Goal: Task Accomplishment & Management: Use online tool/utility

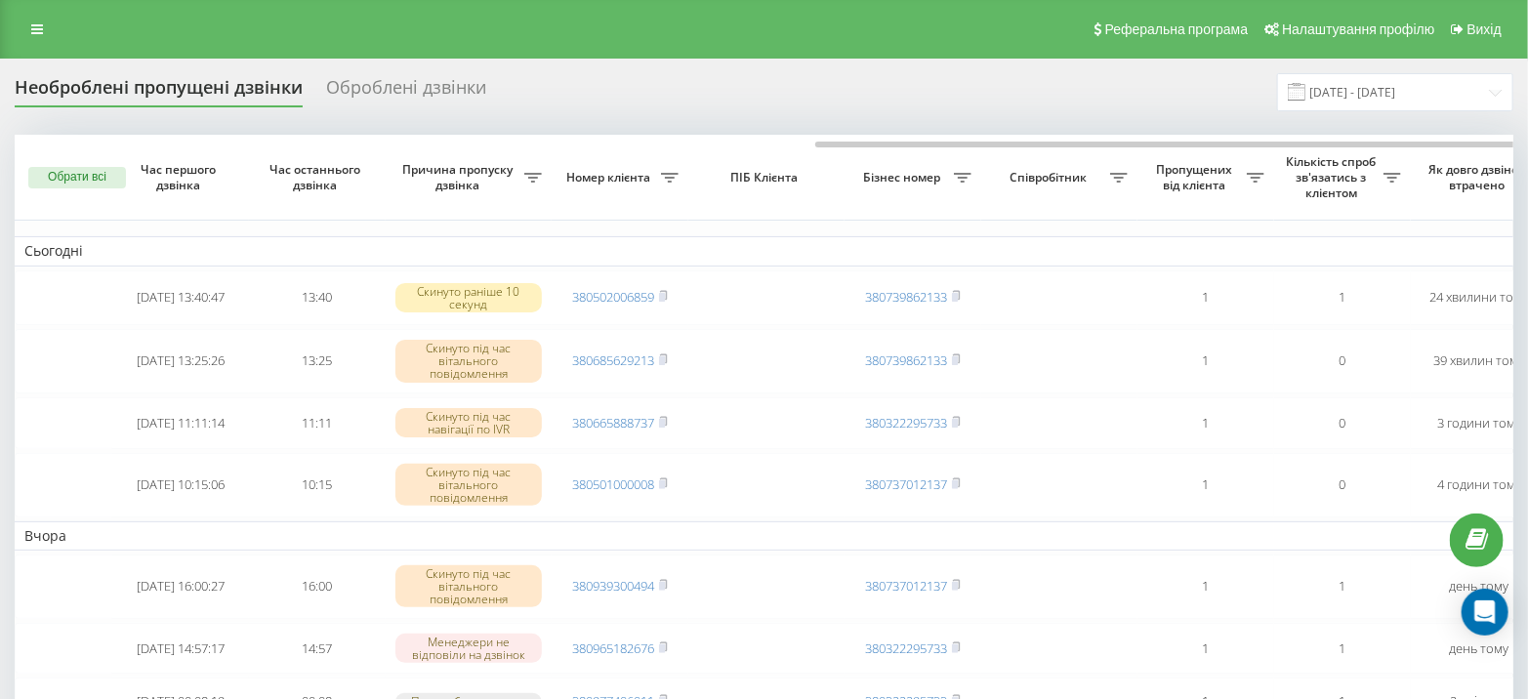
scroll to position [0, 453]
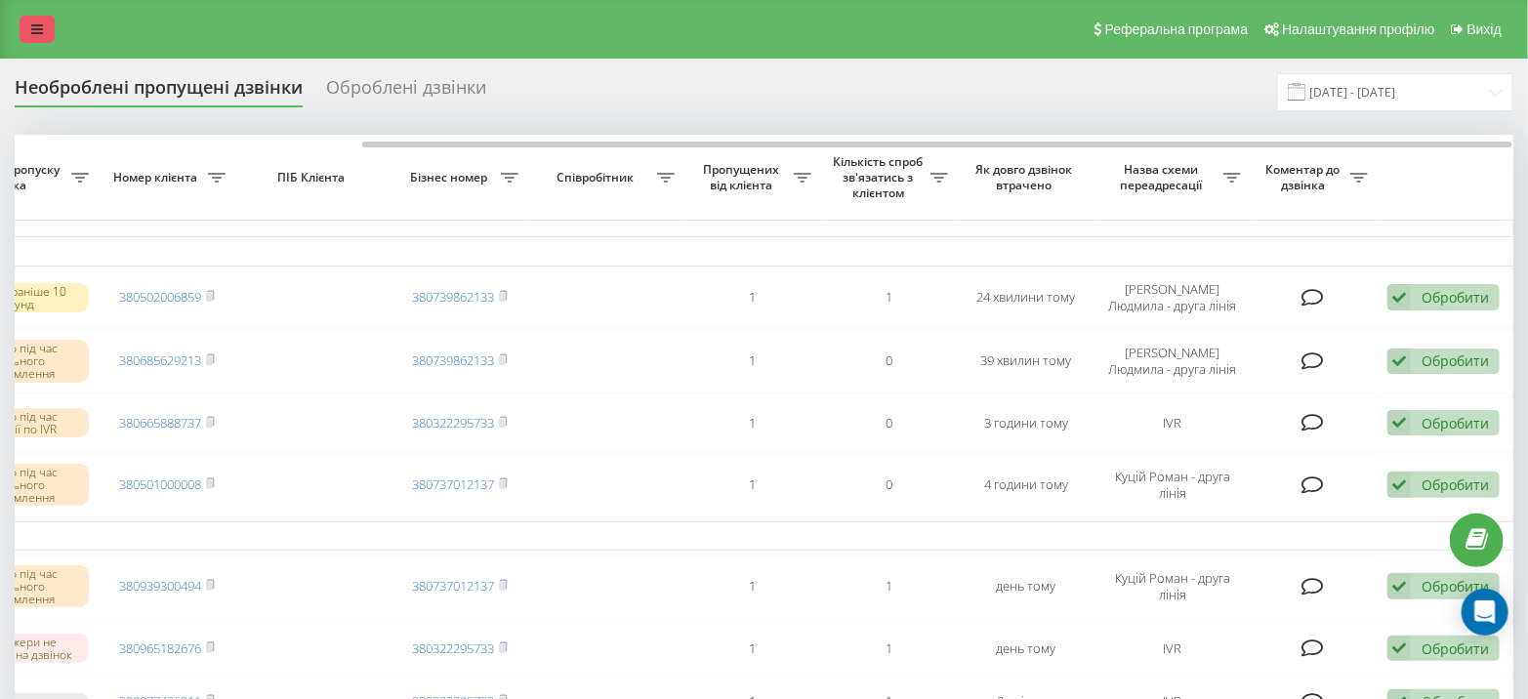
click at [37, 28] on icon at bounding box center [37, 29] width 12 height 14
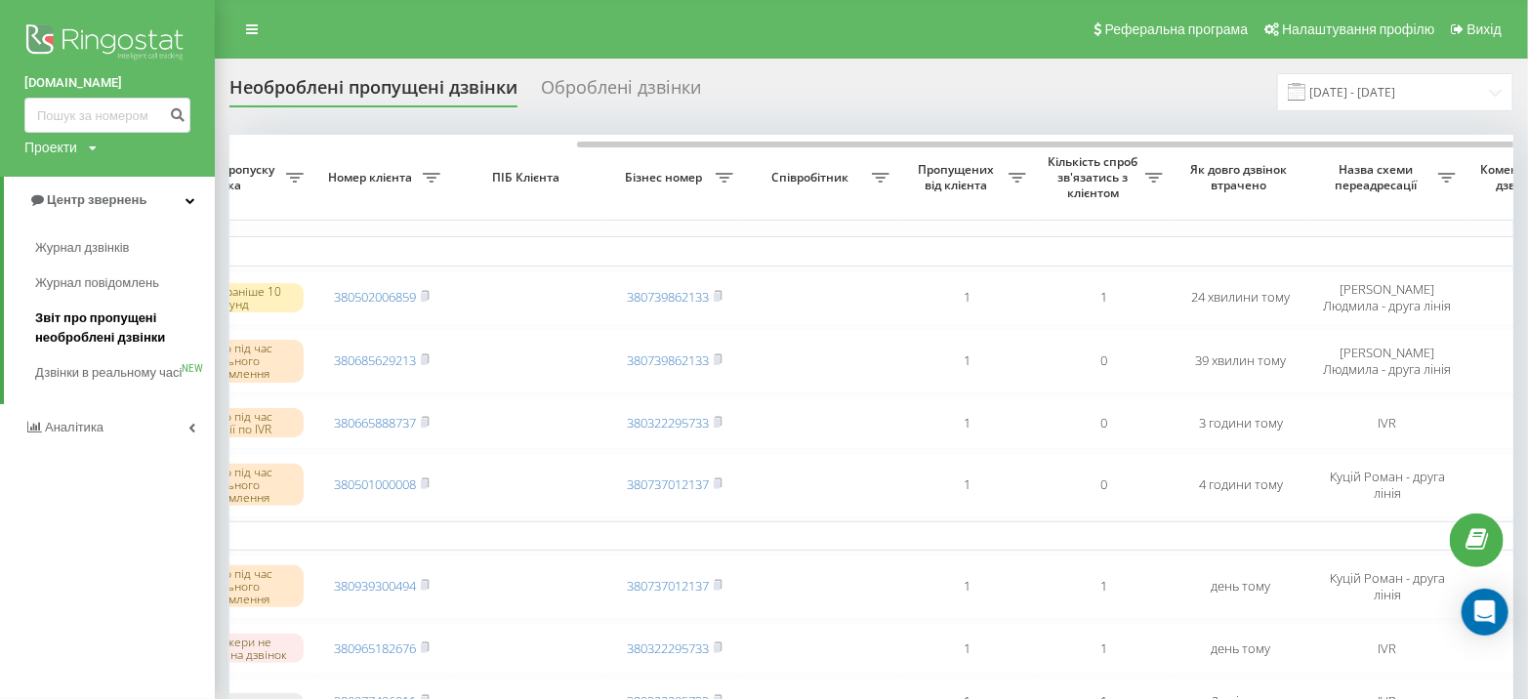
click at [124, 317] on span "Звіт про пропущені необроблені дзвінки" at bounding box center [120, 328] width 170 height 39
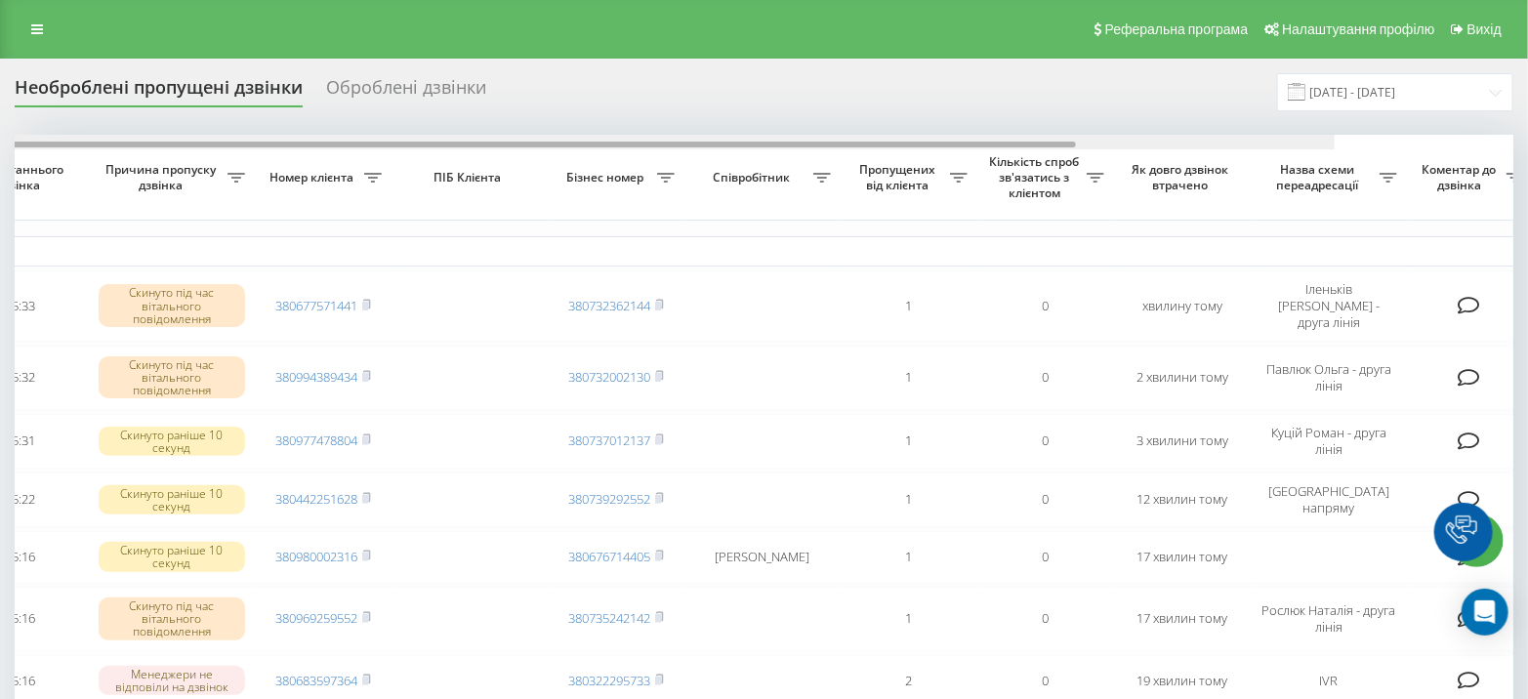
scroll to position [0, 453]
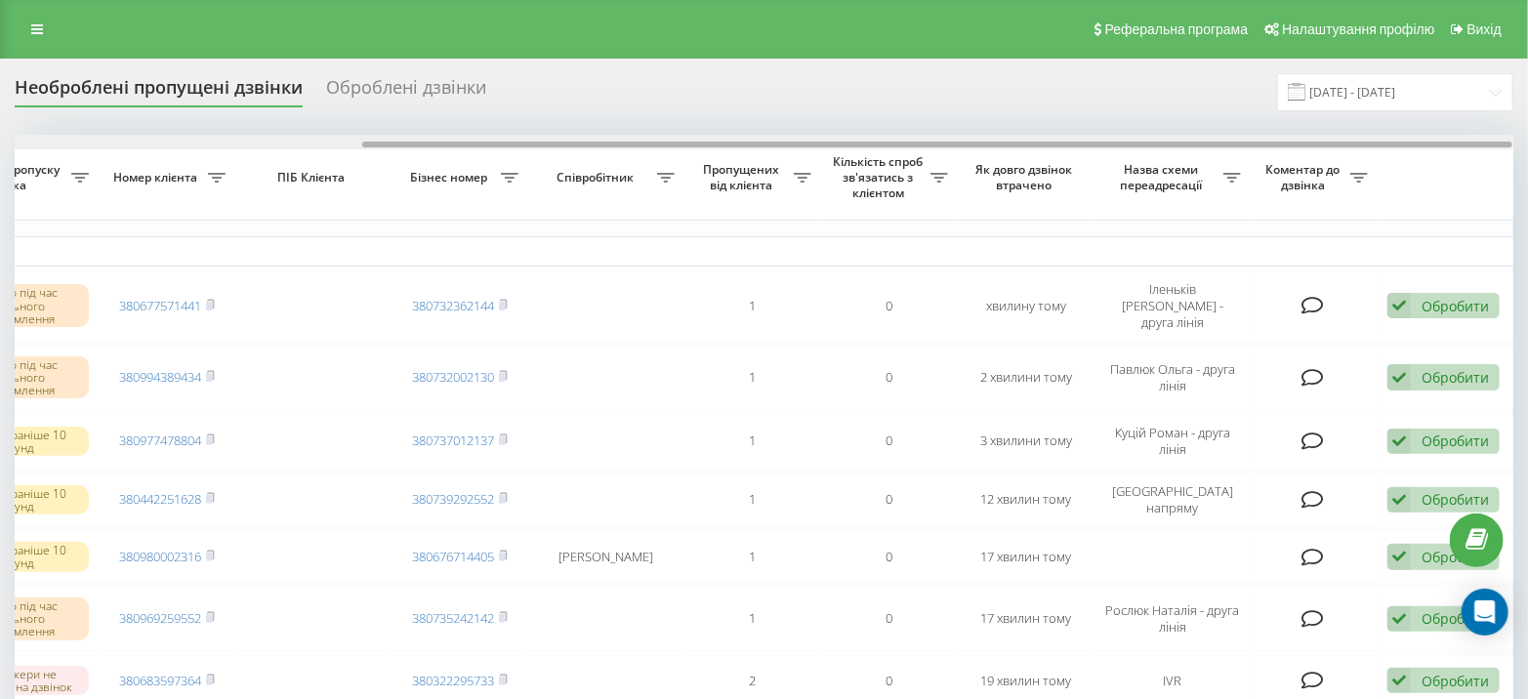
drag, startPoint x: 1133, startPoint y: 144, endPoint x: 1542, endPoint y: 133, distance: 409.3
click at [1528, 133] on html "miidvir.ua Проекти miidvir.ua Центр звернень Журнал дзвінків Журнал повідомлень…" at bounding box center [764, 349] width 1528 height 699
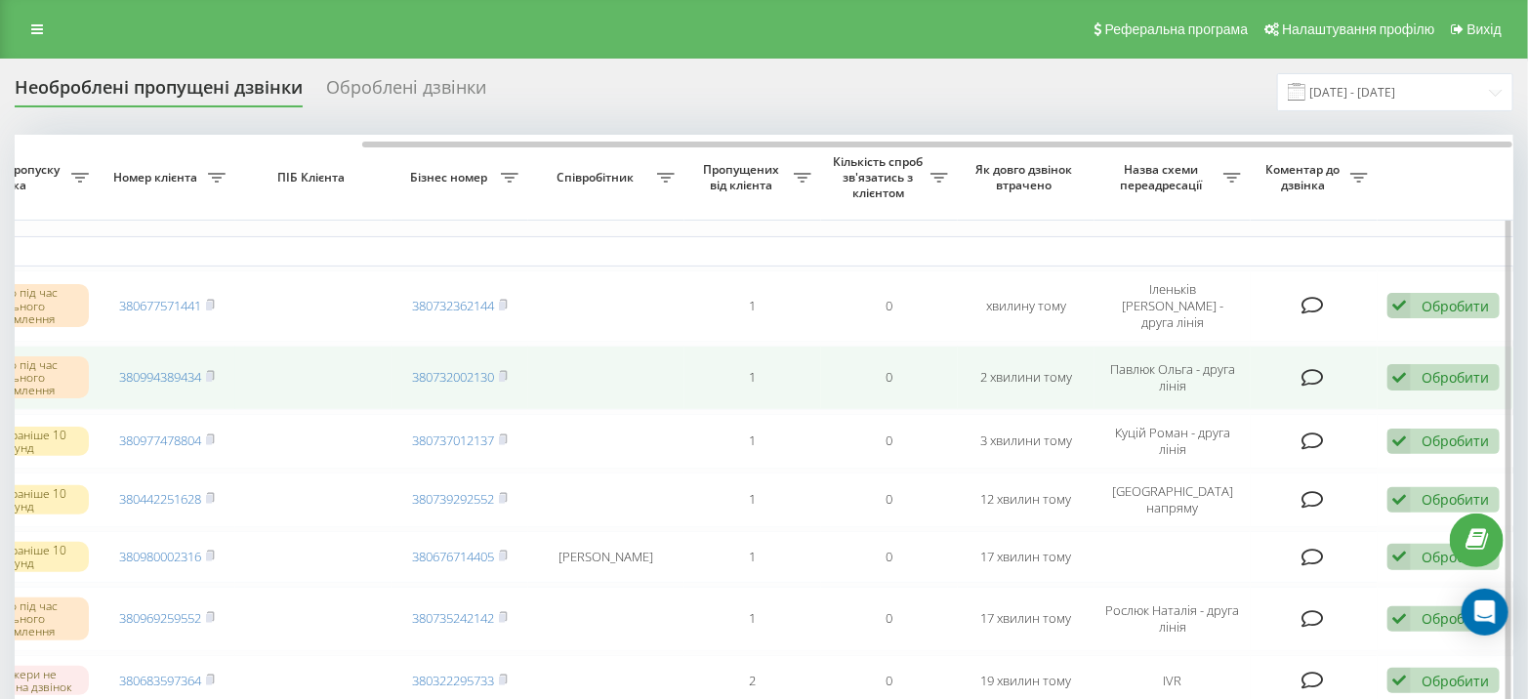
click at [1431, 368] on div "Обробити" at bounding box center [1455, 377] width 67 height 19
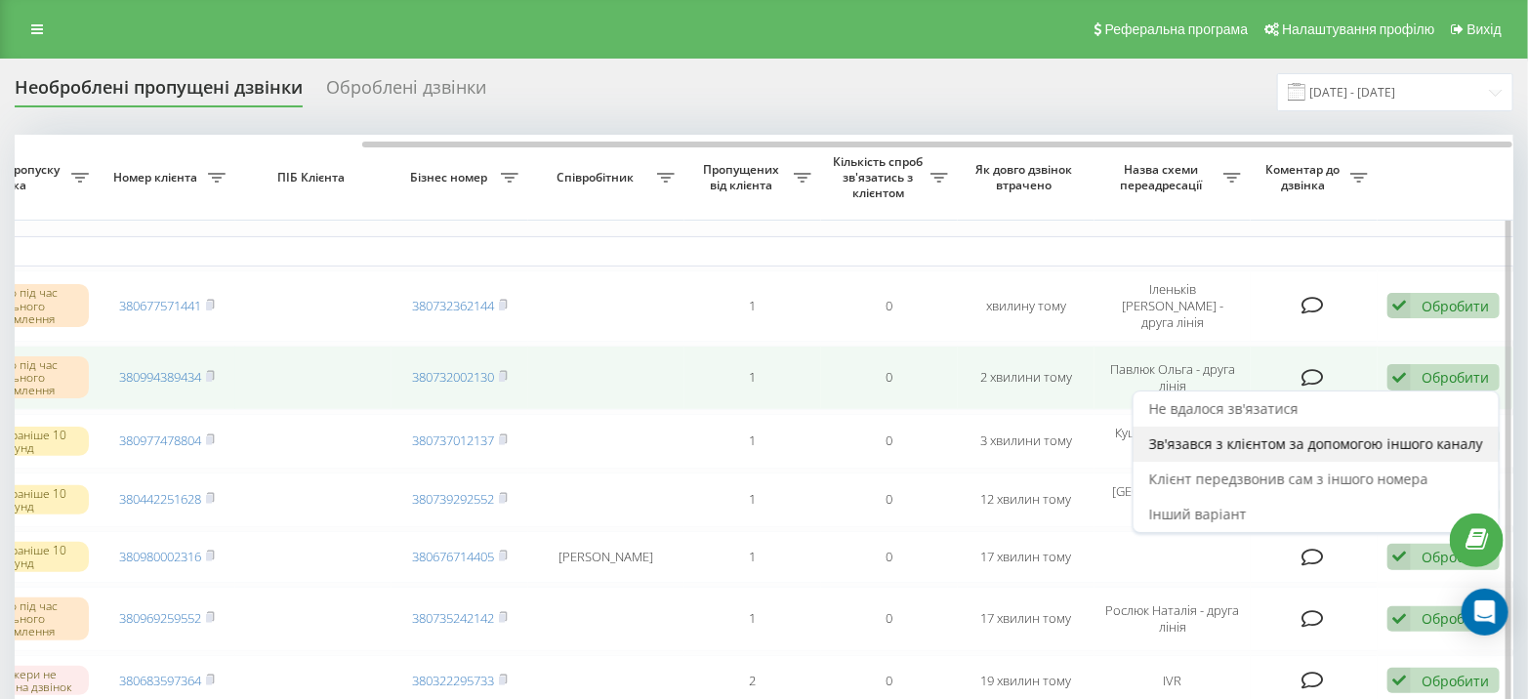
click at [1270, 437] on span "Зв'язався з клієнтом за допомогою іншого каналу" at bounding box center [1316, 444] width 334 height 19
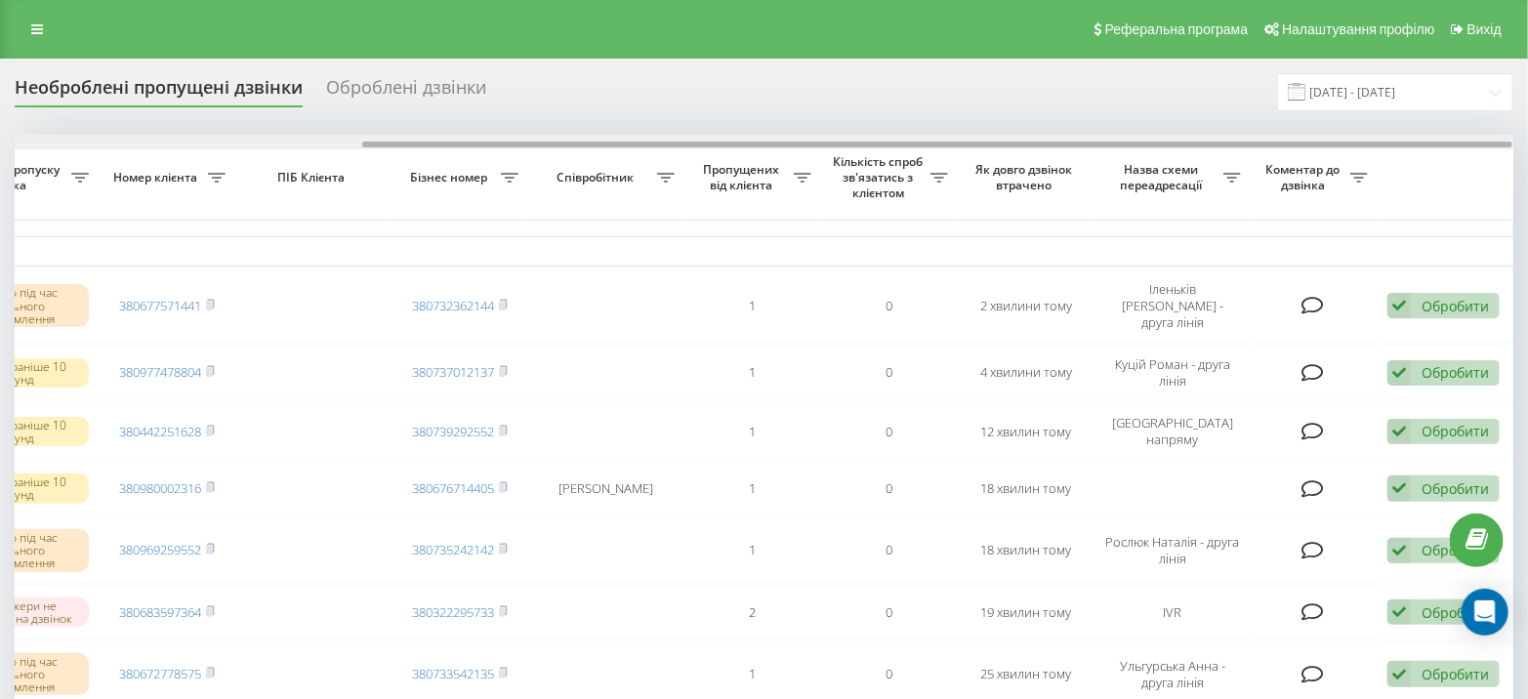
drag, startPoint x: 892, startPoint y: 146, endPoint x: 1542, endPoint y: 139, distance: 650.5
click at [1528, 139] on html "miidvir.ua Проекти miidvir.ua Центр звернень Журнал дзвінків Журнал повідомлень…" at bounding box center [764, 349] width 1528 height 699
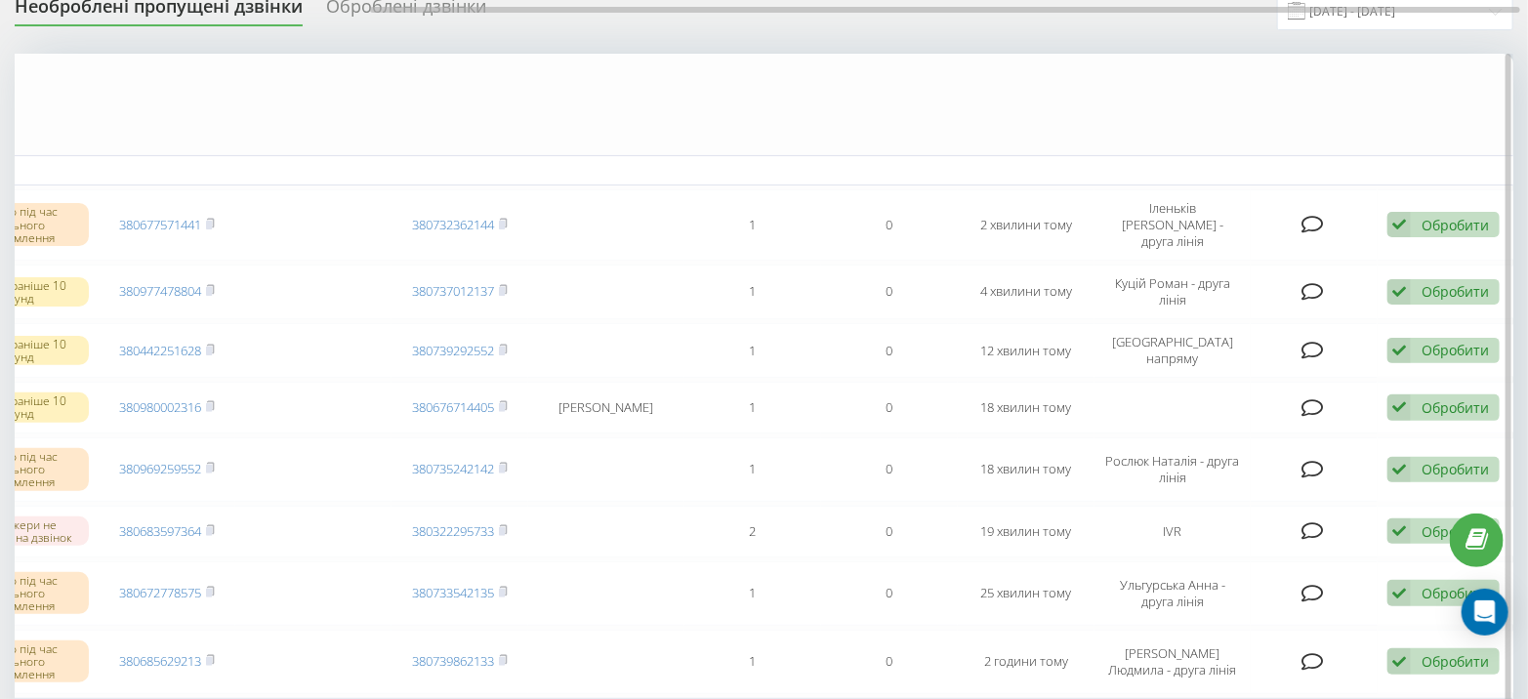
scroll to position [0, 0]
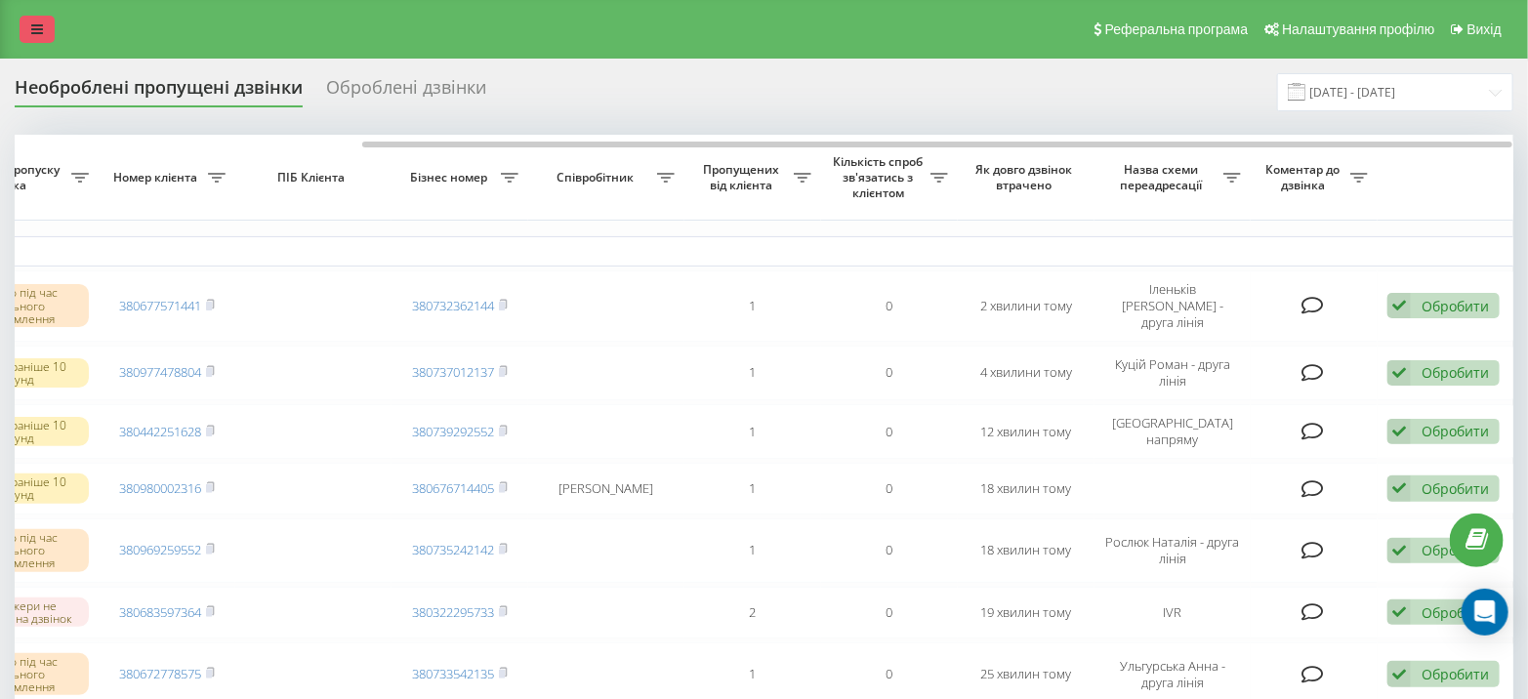
click at [33, 31] on icon at bounding box center [37, 29] width 12 height 14
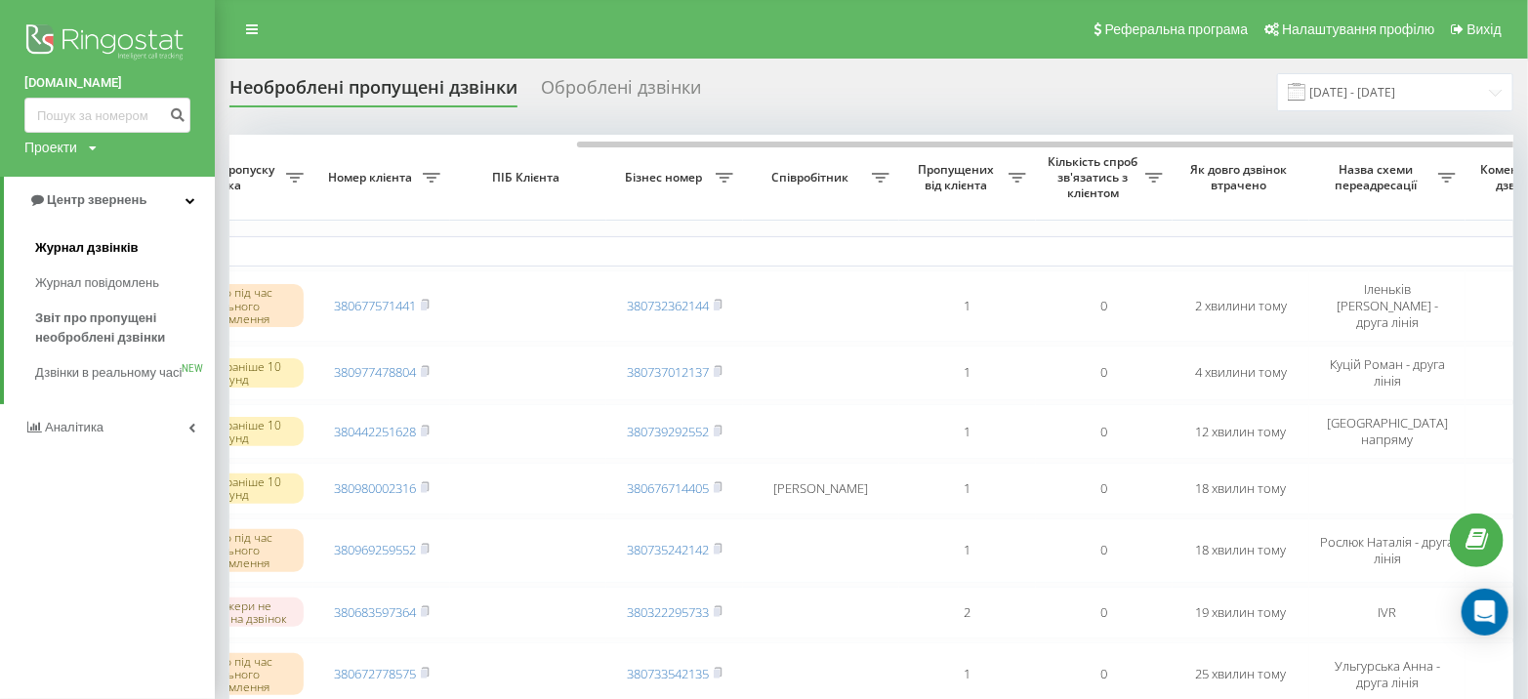
click at [87, 252] on span "Журнал дзвінків" at bounding box center [87, 248] width 104 height 20
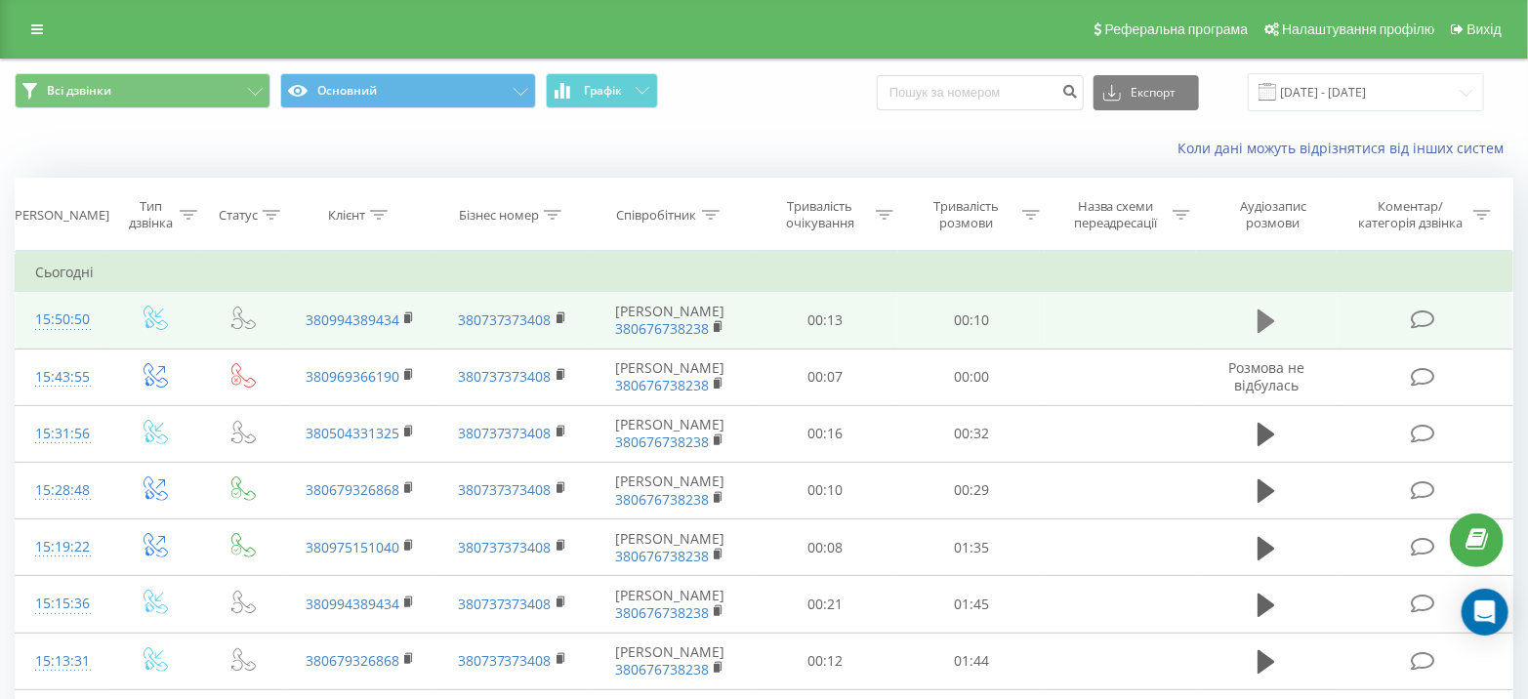
click at [1269, 318] on icon at bounding box center [1267, 321] width 18 height 23
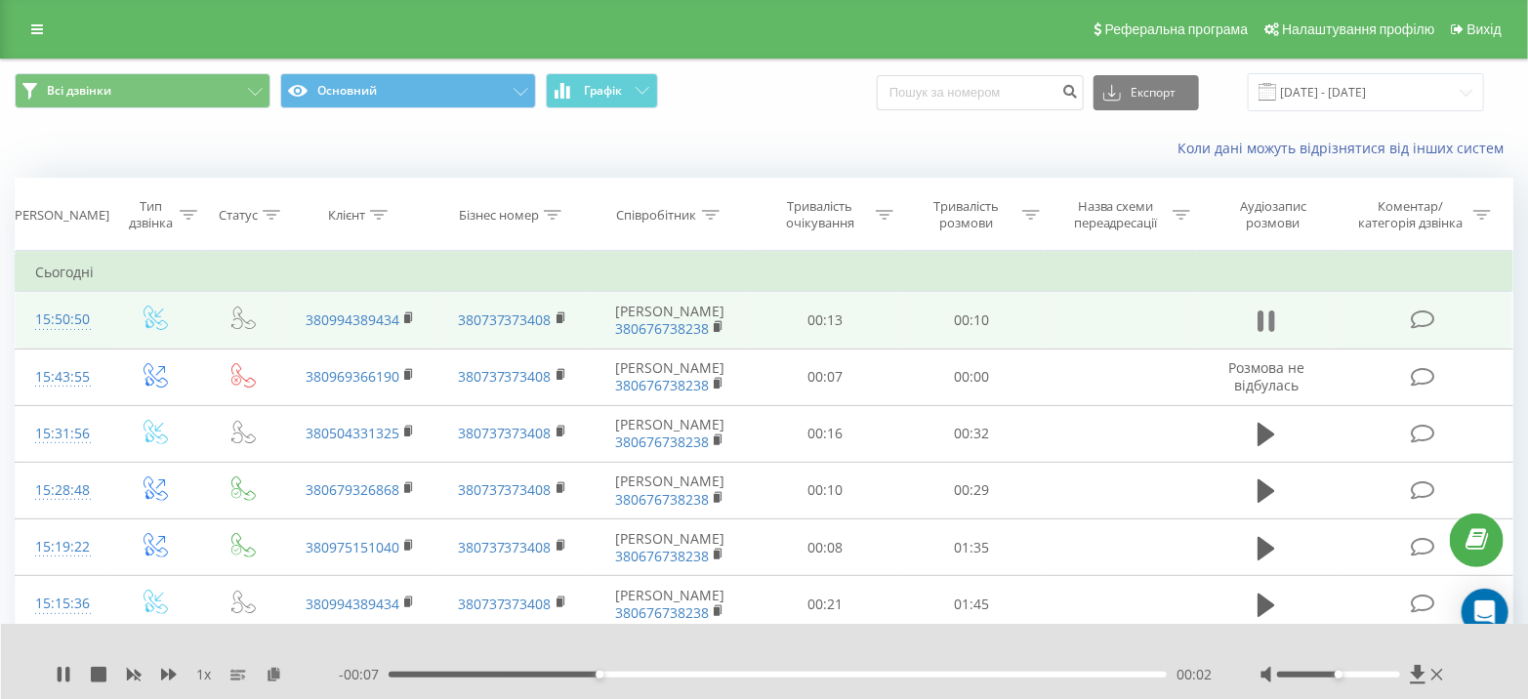
click at [1267, 319] on icon at bounding box center [1267, 321] width 18 height 27
click at [35, 32] on icon at bounding box center [37, 29] width 12 height 14
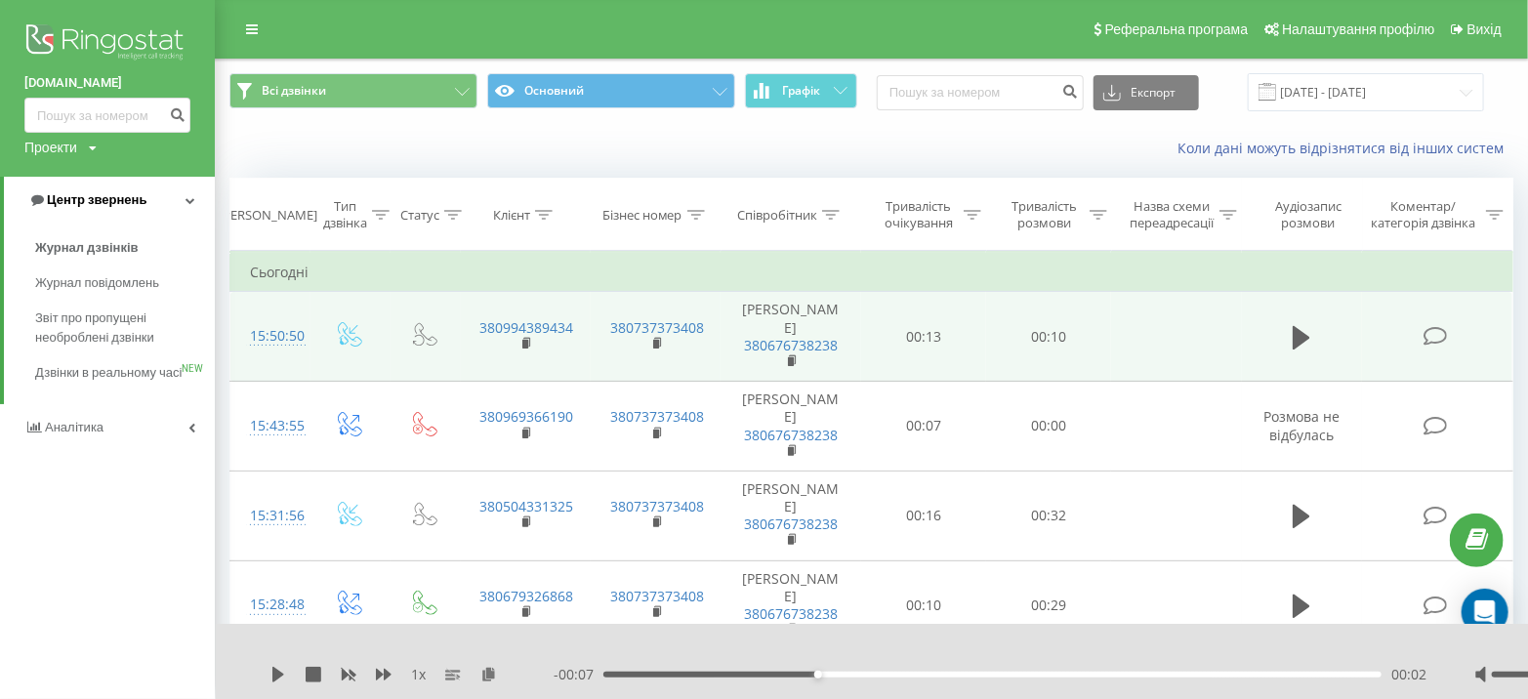
click at [116, 203] on span "Центр звернень" at bounding box center [97, 199] width 100 height 15
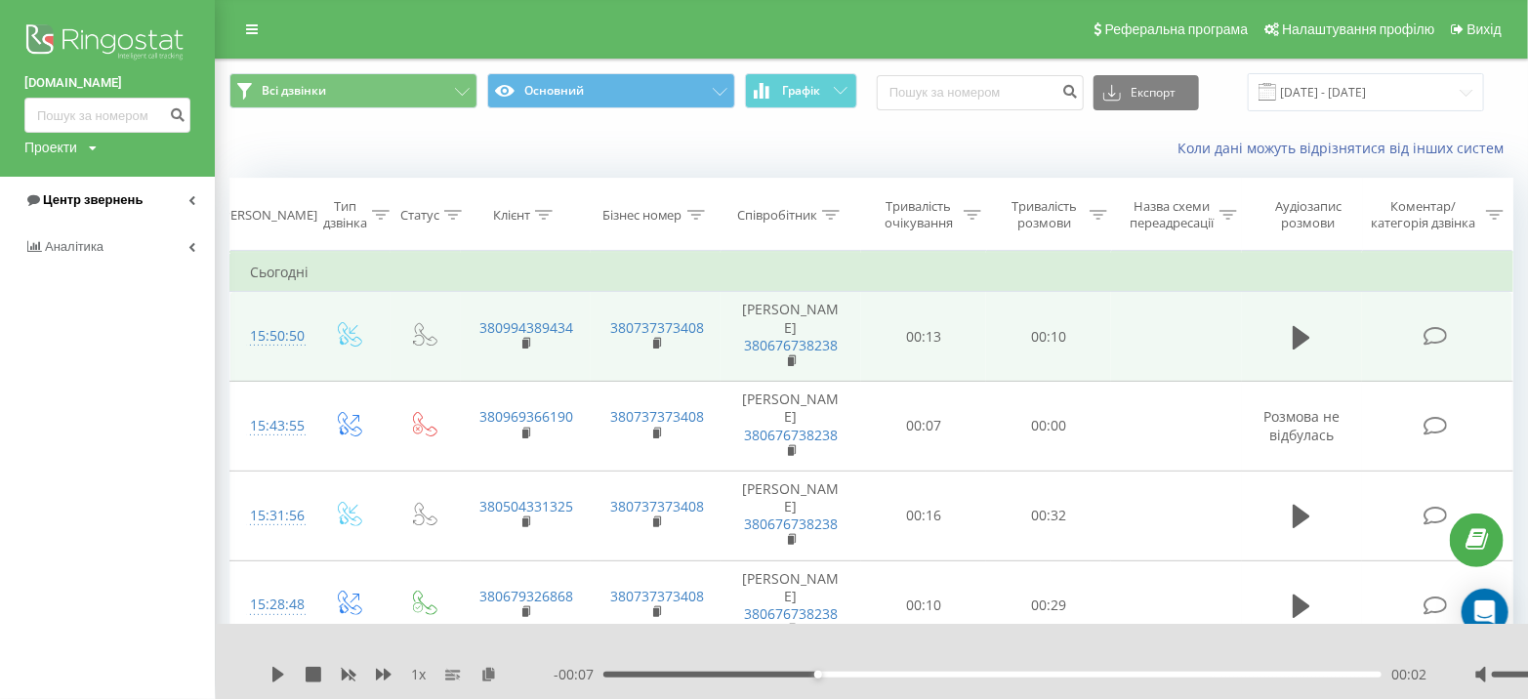
click at [116, 203] on span "Центр звернень" at bounding box center [93, 199] width 100 height 15
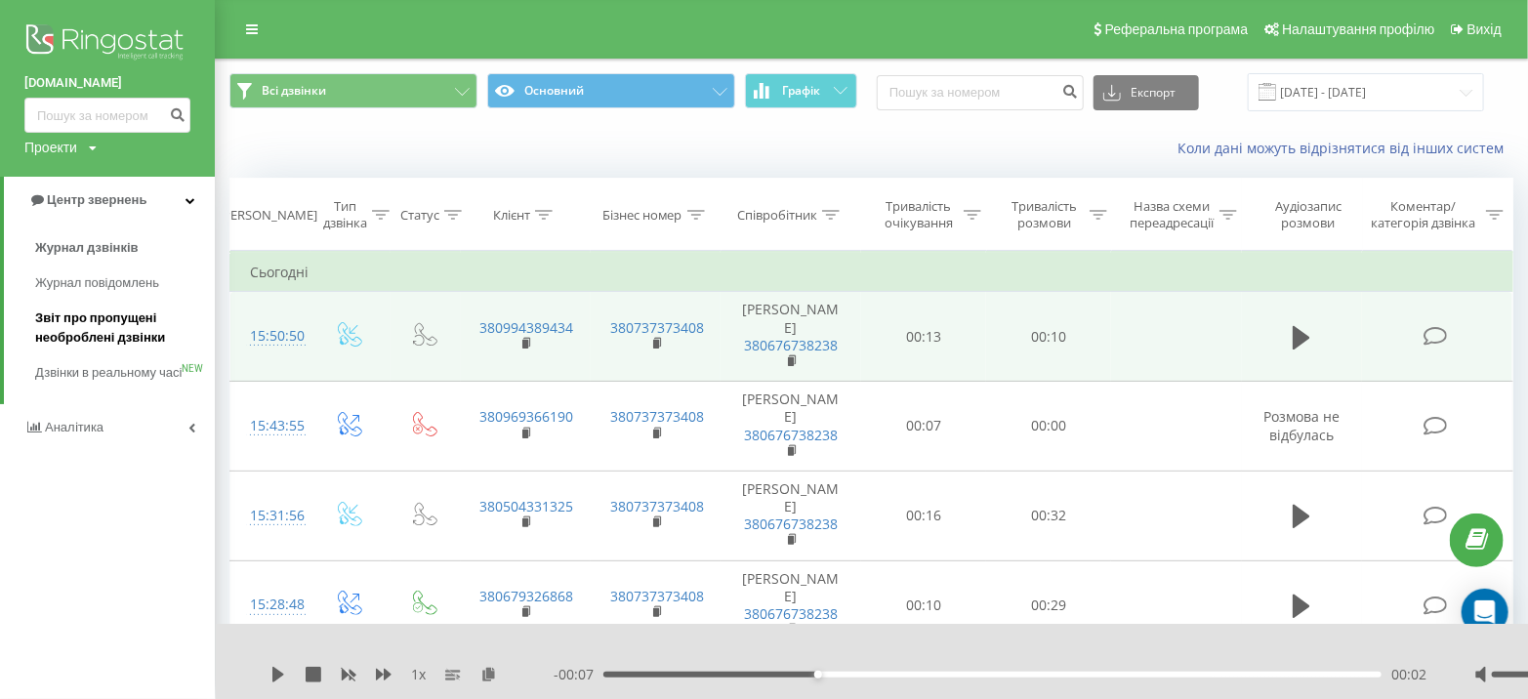
click at [97, 320] on span "Звіт про пропущені необроблені дзвінки" at bounding box center [120, 328] width 170 height 39
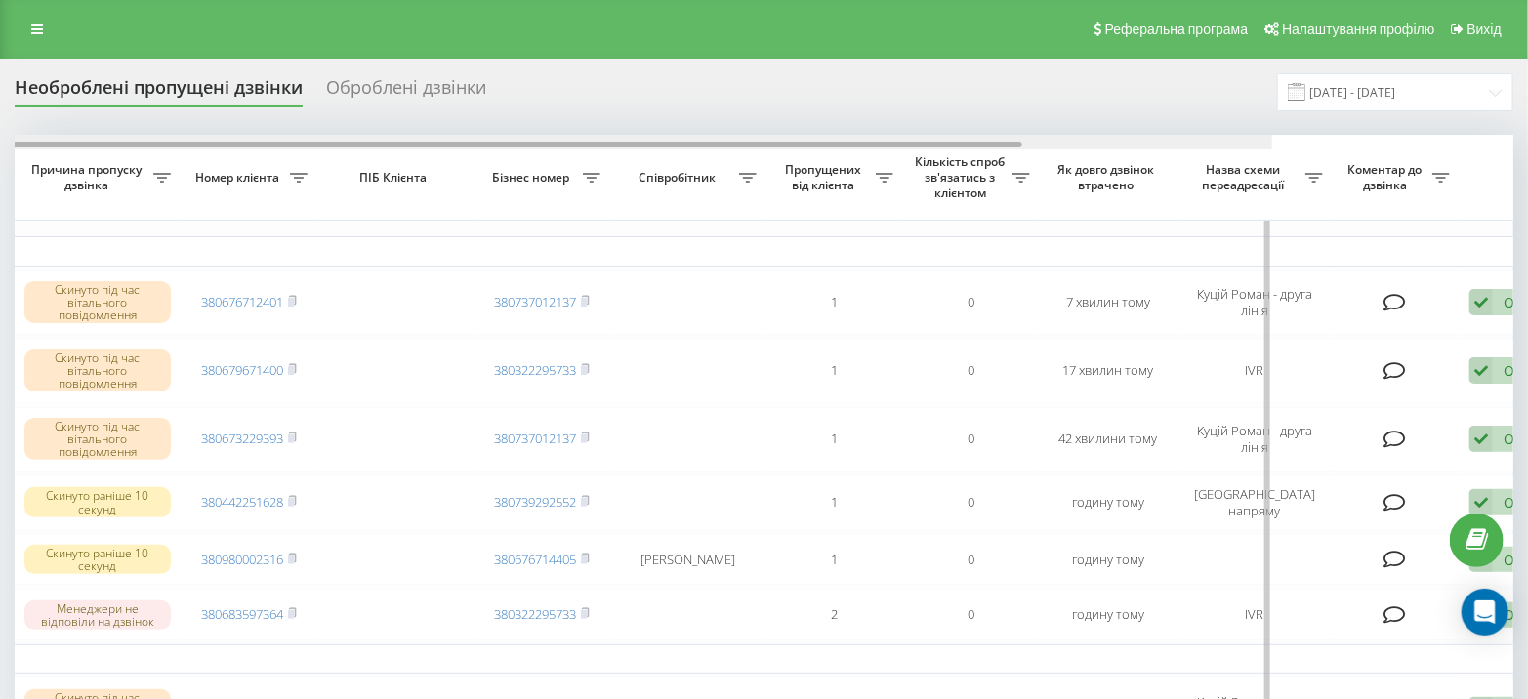
scroll to position [0, 453]
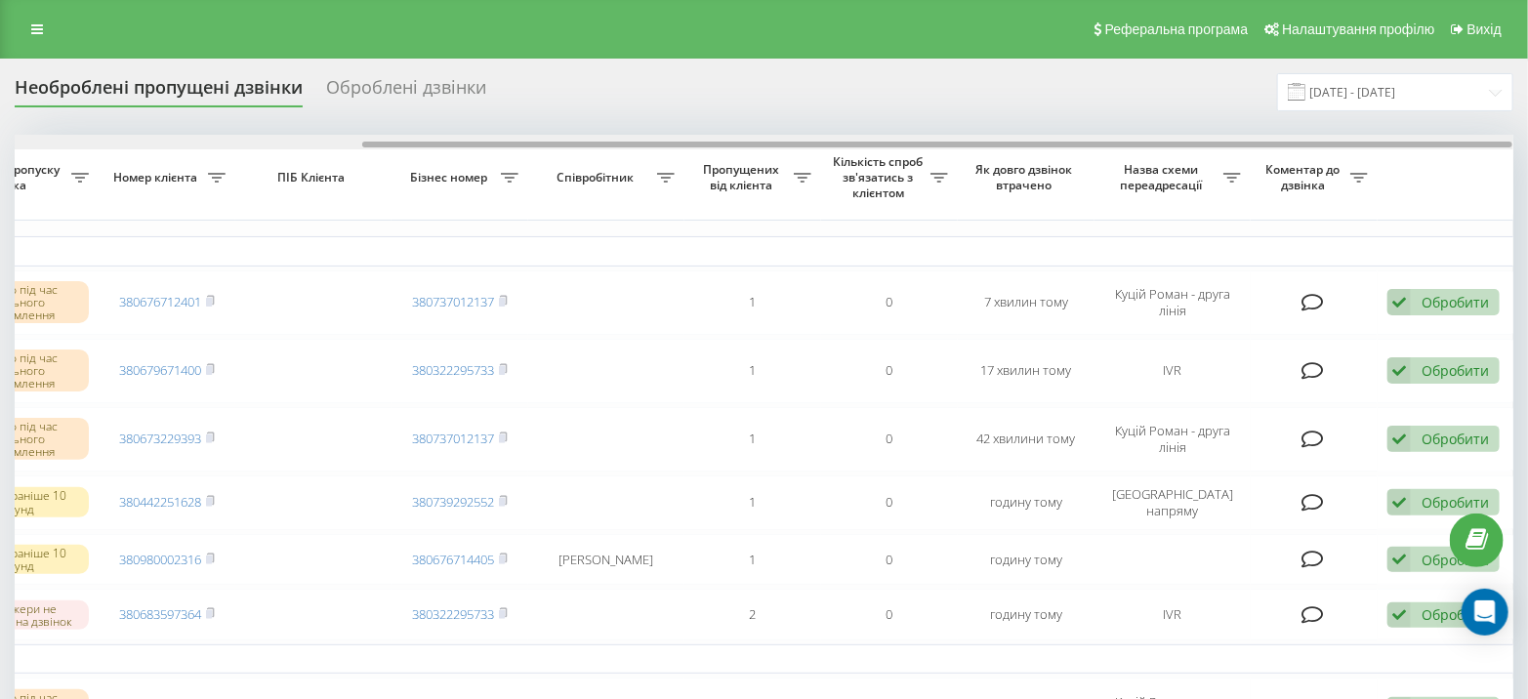
drag, startPoint x: 595, startPoint y: 144, endPoint x: 1519, endPoint y: 142, distance: 923.9
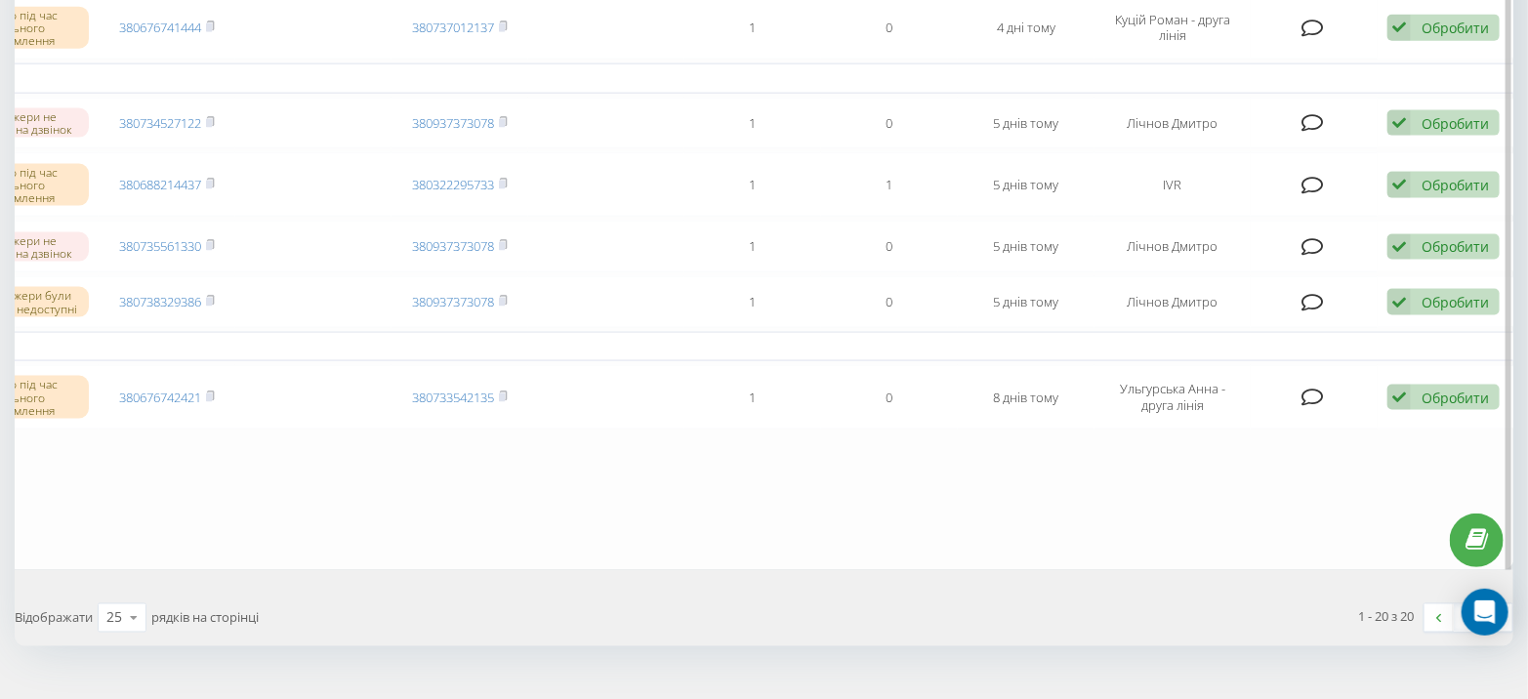
scroll to position [0, 0]
